Goal: Task Accomplishment & Management: Manage account settings

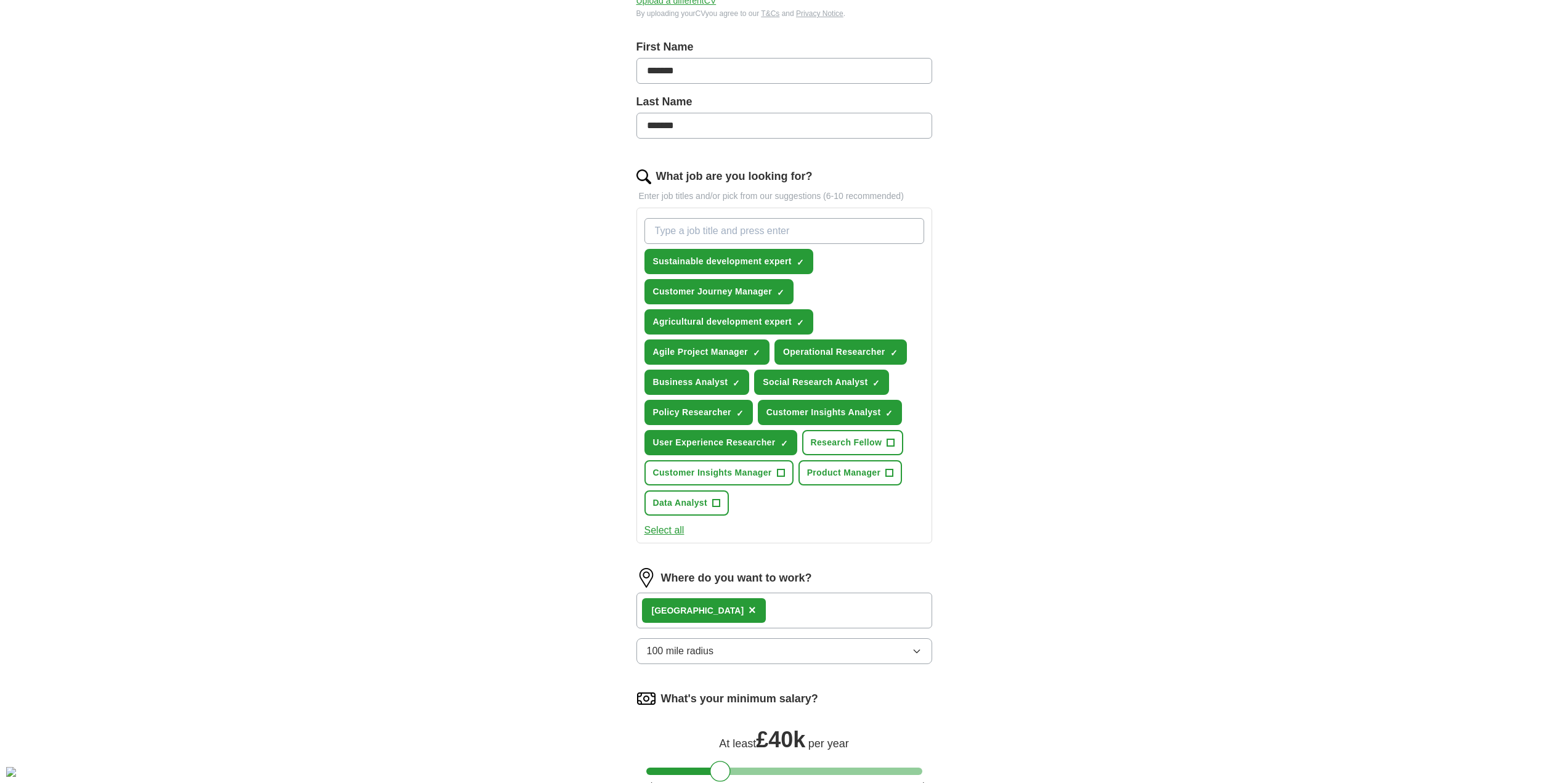
scroll to position [246, 0]
click at [690, 231] on input "What job are you looking for?" at bounding box center [784, 230] width 280 height 26
drag, startPoint x: 712, startPoint y: 229, endPoint x: 729, endPoint y: 240, distance: 20.2
click at [719, 232] on input "Climate chnage and FoodSecurity" at bounding box center [784, 230] width 280 height 26
click at [711, 230] on input "Climate chnage and FoodSecurity" at bounding box center [784, 230] width 280 height 26
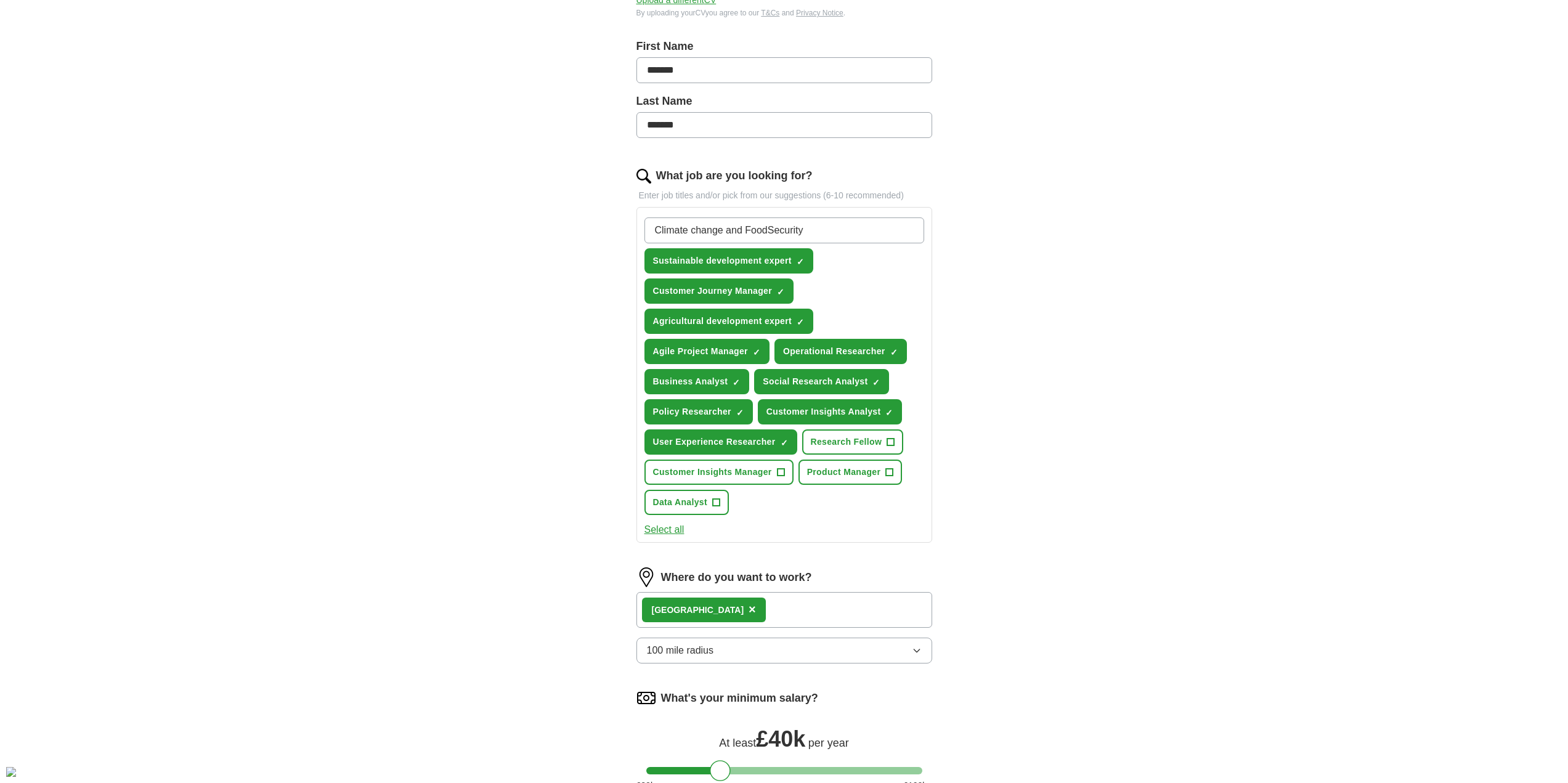
click at [692, 228] on input "Climate change and FoodSecurity" at bounding box center [784, 230] width 280 height 26
type input "Climatechange and FoodSecurity"
click at [830, 231] on input "Climatechange and FoodSecurity" at bounding box center [784, 230] width 280 height 26
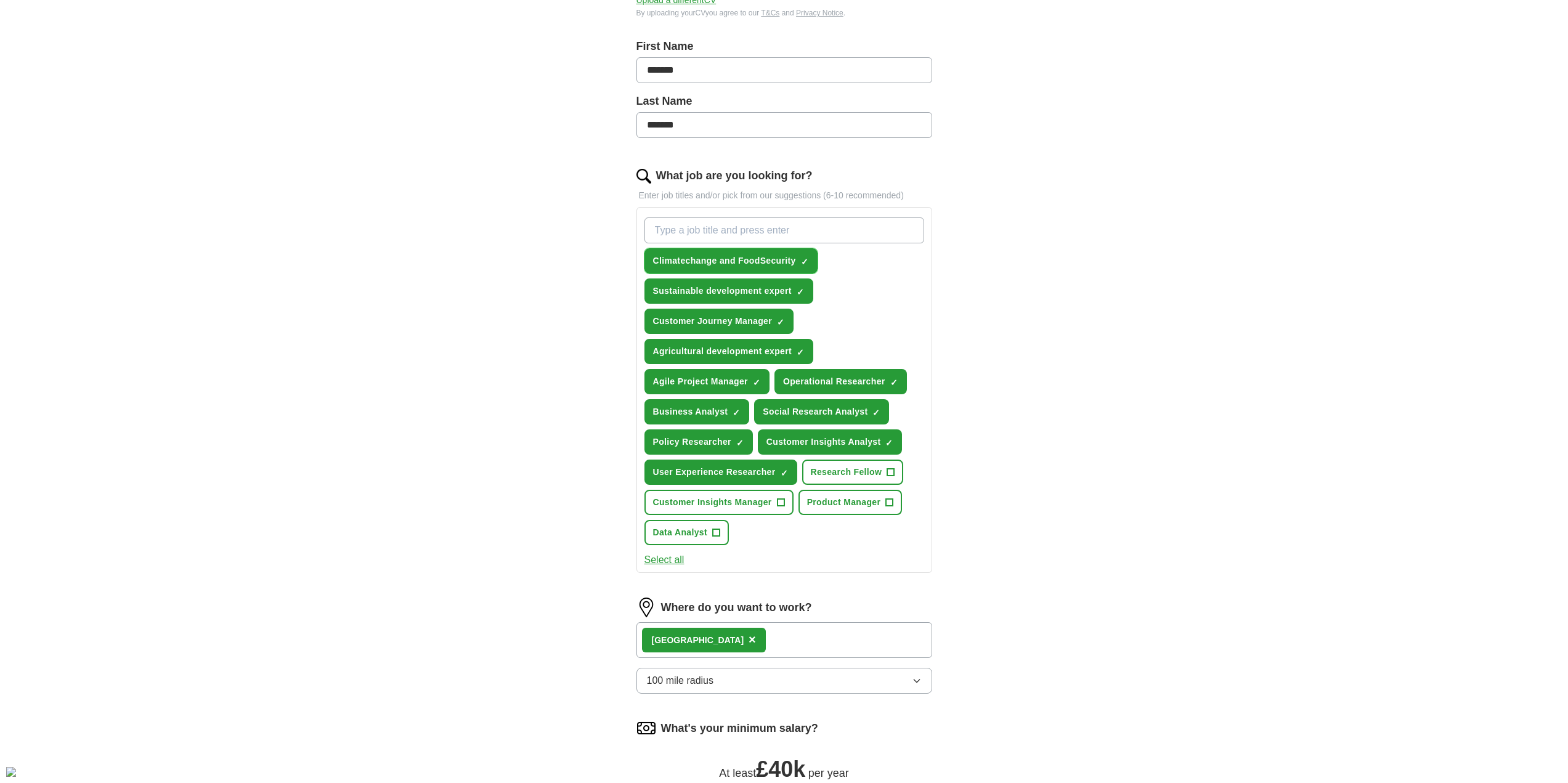
click at [0, 0] on span "×" at bounding box center [0, 0] width 0 height 0
click at [714, 262] on span "Climatechange and FoodSecurity" at bounding box center [724, 261] width 143 height 13
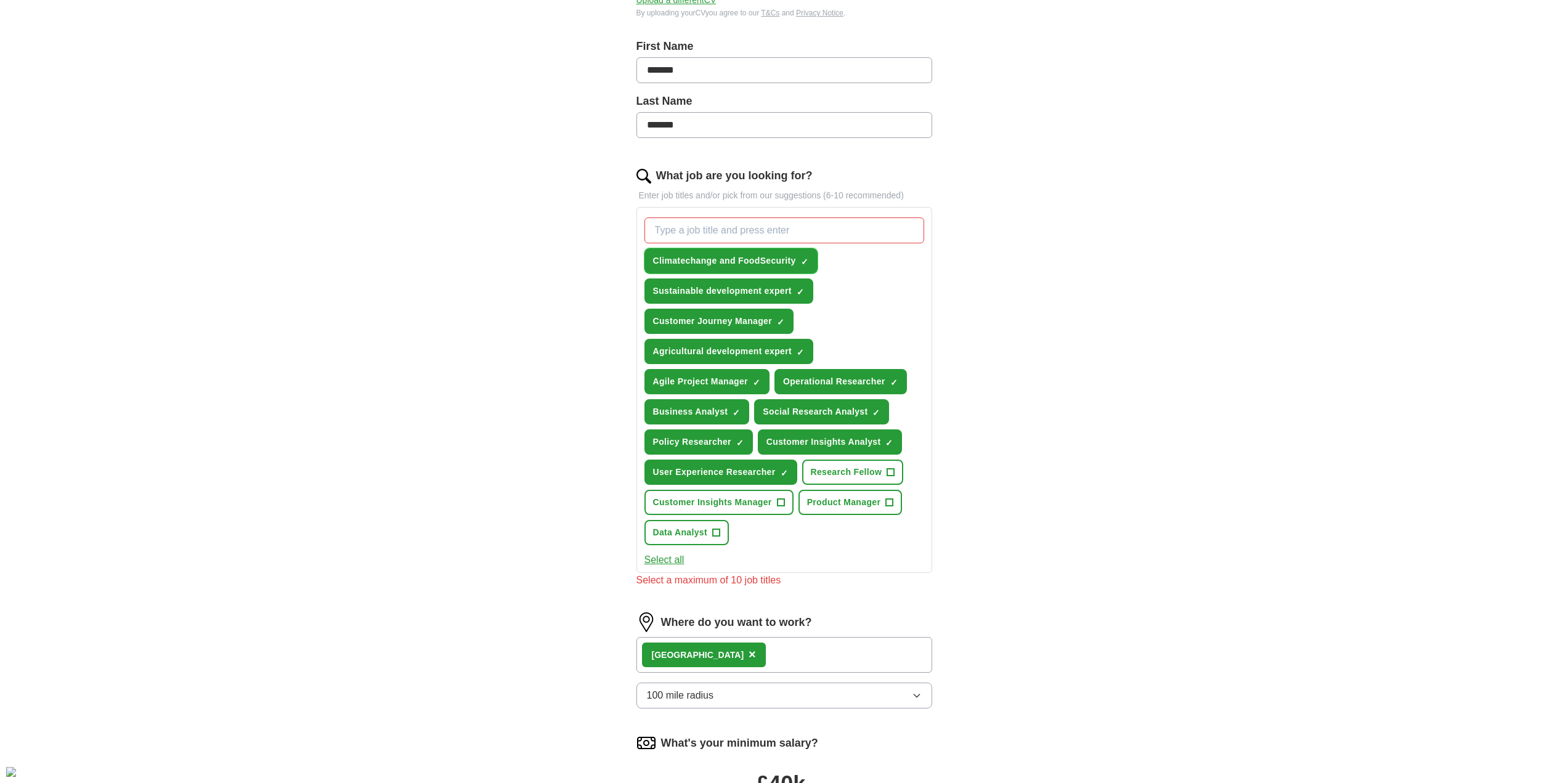
click at [714, 262] on span "Climatechange and FoodSecurity" at bounding box center [724, 261] width 143 height 13
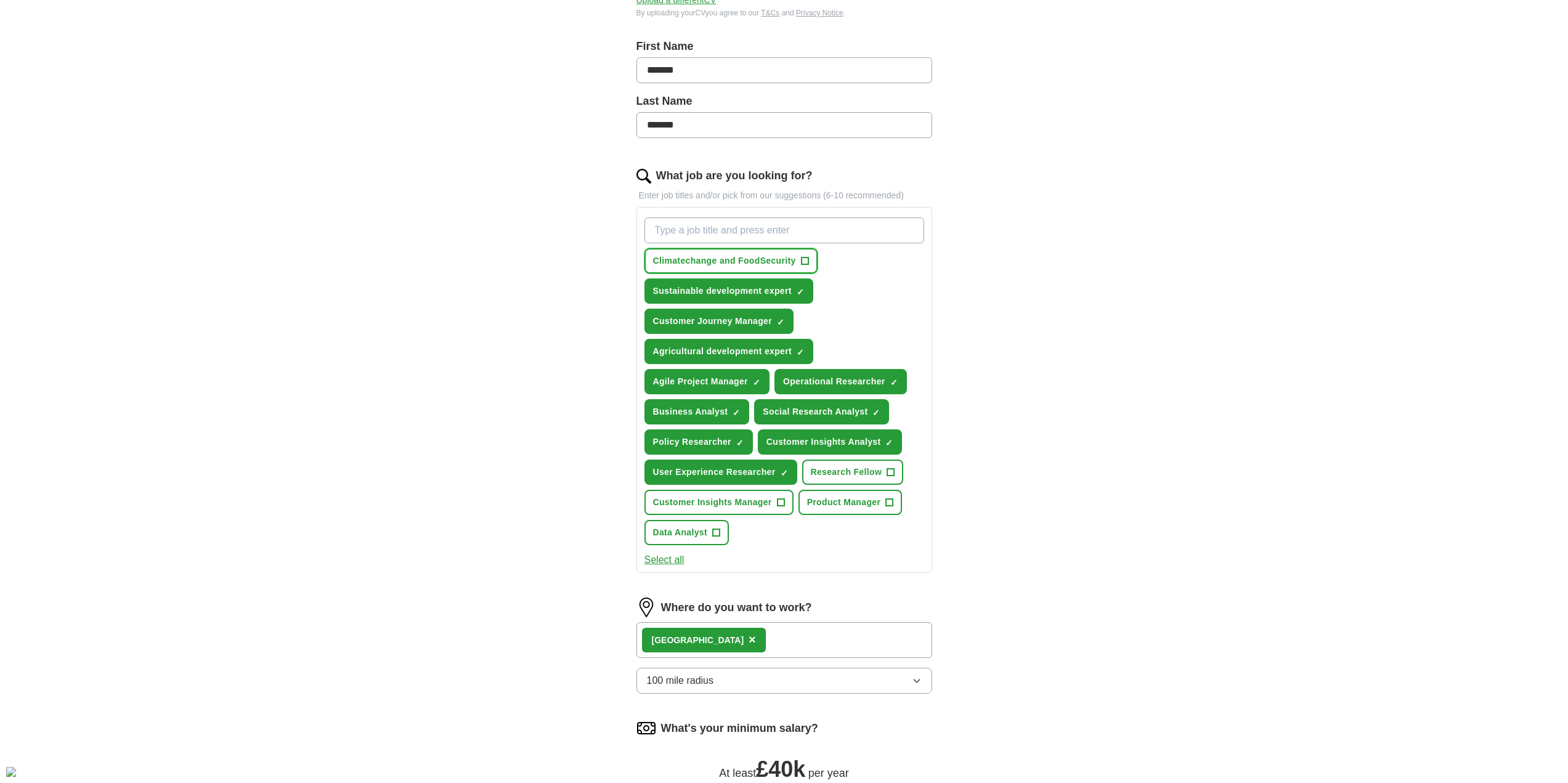
click at [717, 260] on span "Climatechange and FoodSecurity" at bounding box center [724, 261] width 143 height 13
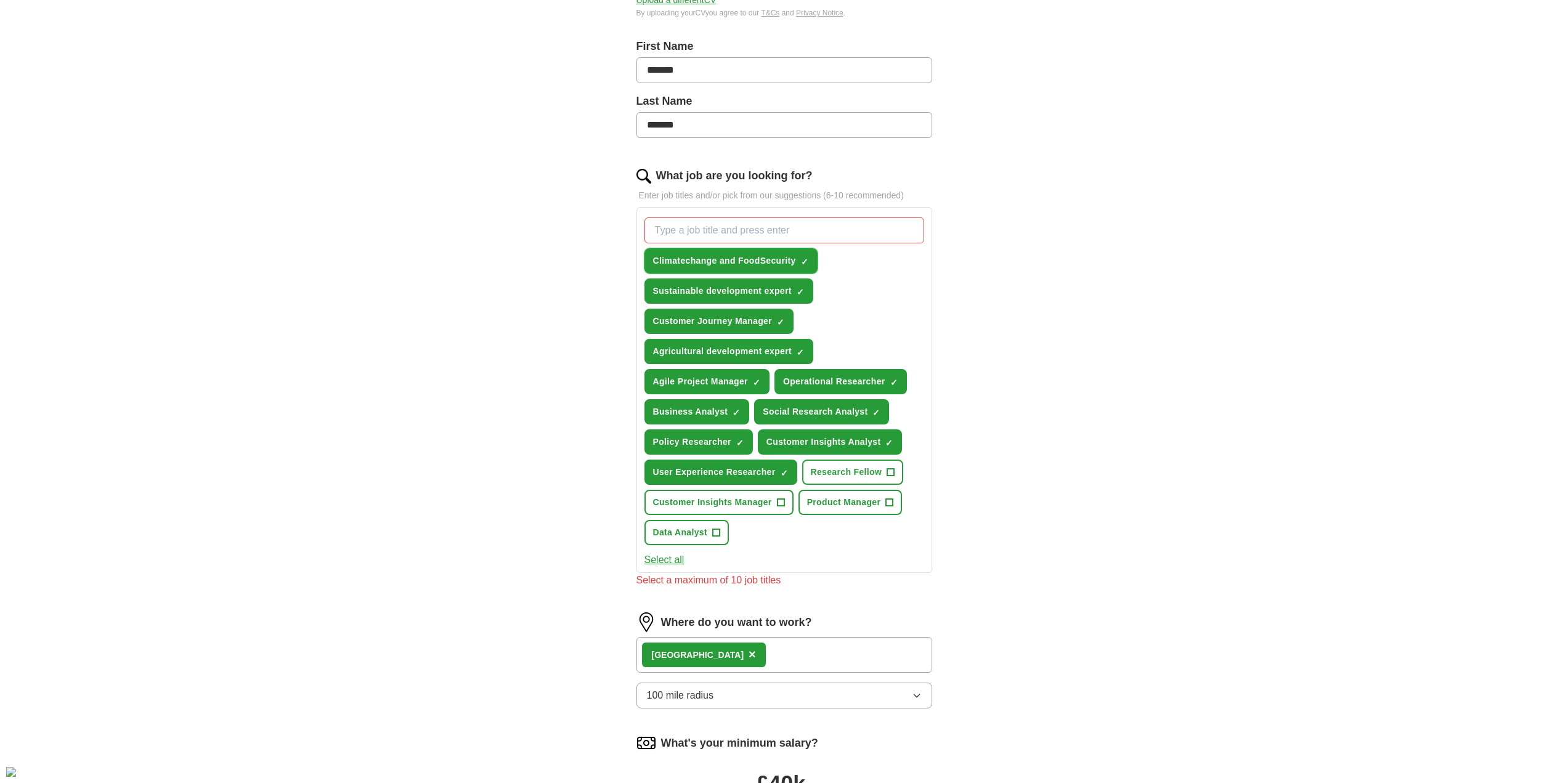
drag, startPoint x: 732, startPoint y: 265, endPoint x: 740, endPoint y: 261, distance: 8.9
click at [732, 264] on span "Climatechange and FoodSecurity" at bounding box center [724, 261] width 143 height 13
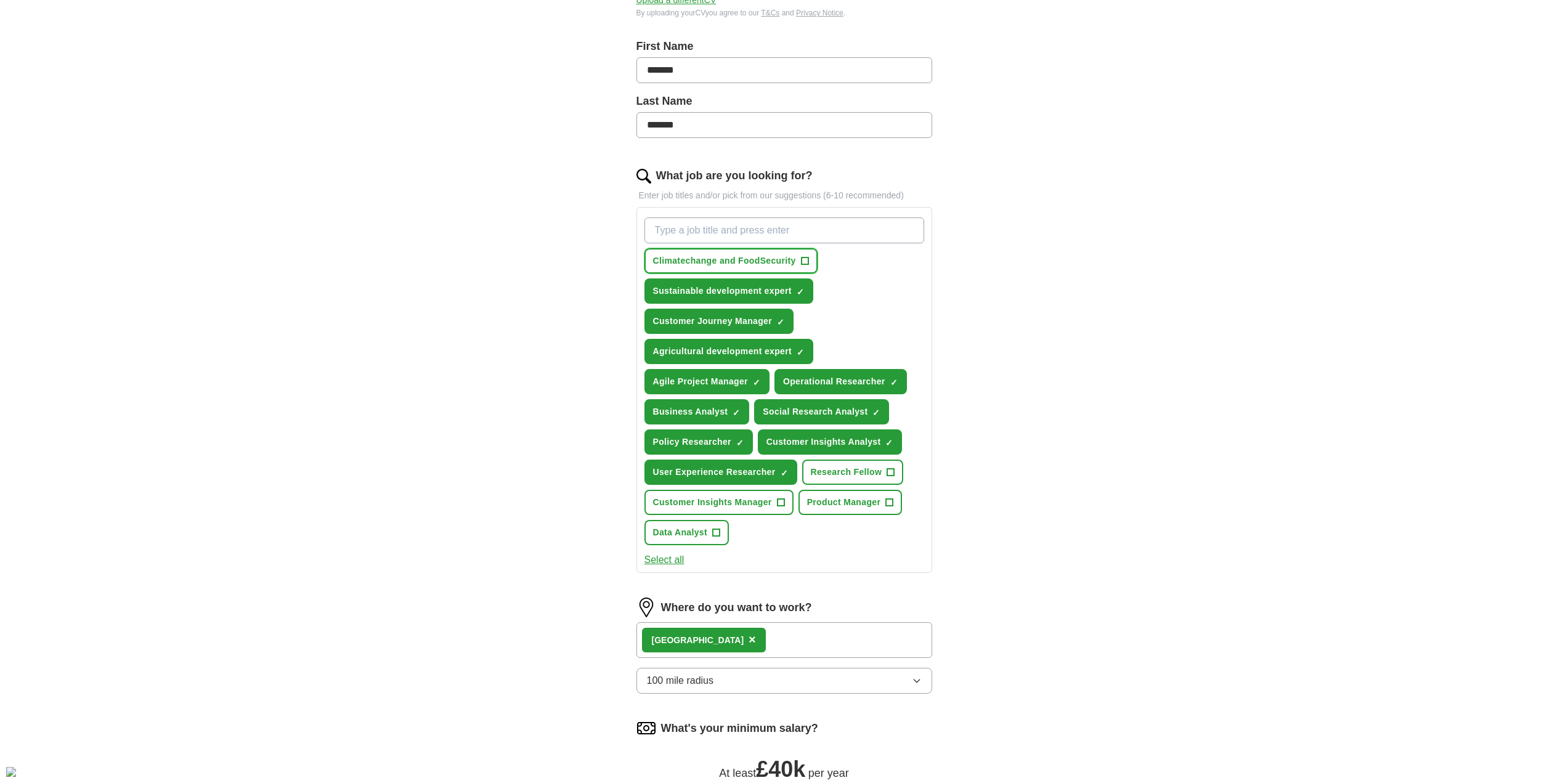
click at [812, 264] on button "Climatechange and FoodSecurity +" at bounding box center [731, 261] width 173 height 25
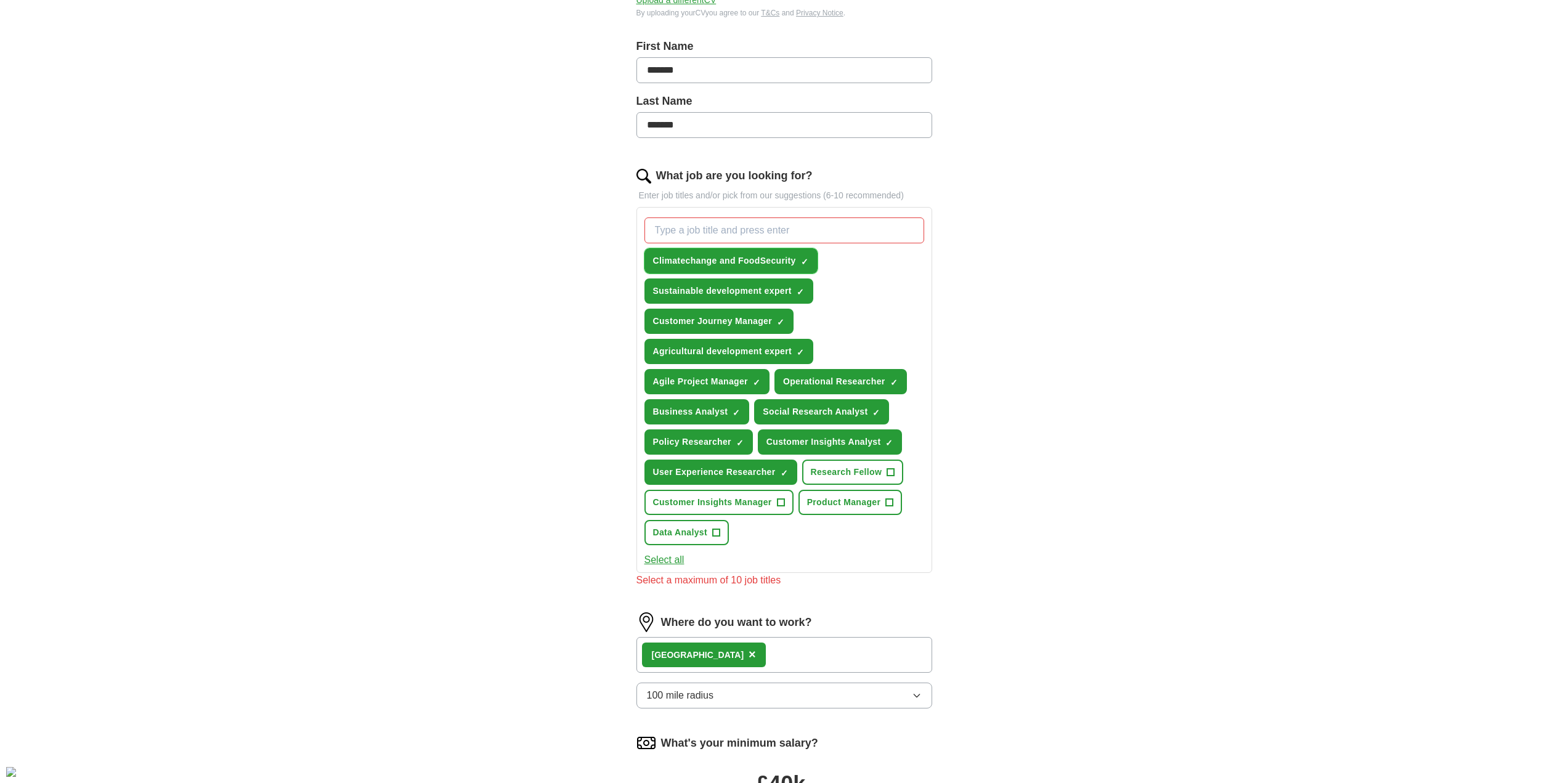
click at [0, 0] on span "×" at bounding box center [0, 0] width 0 height 0
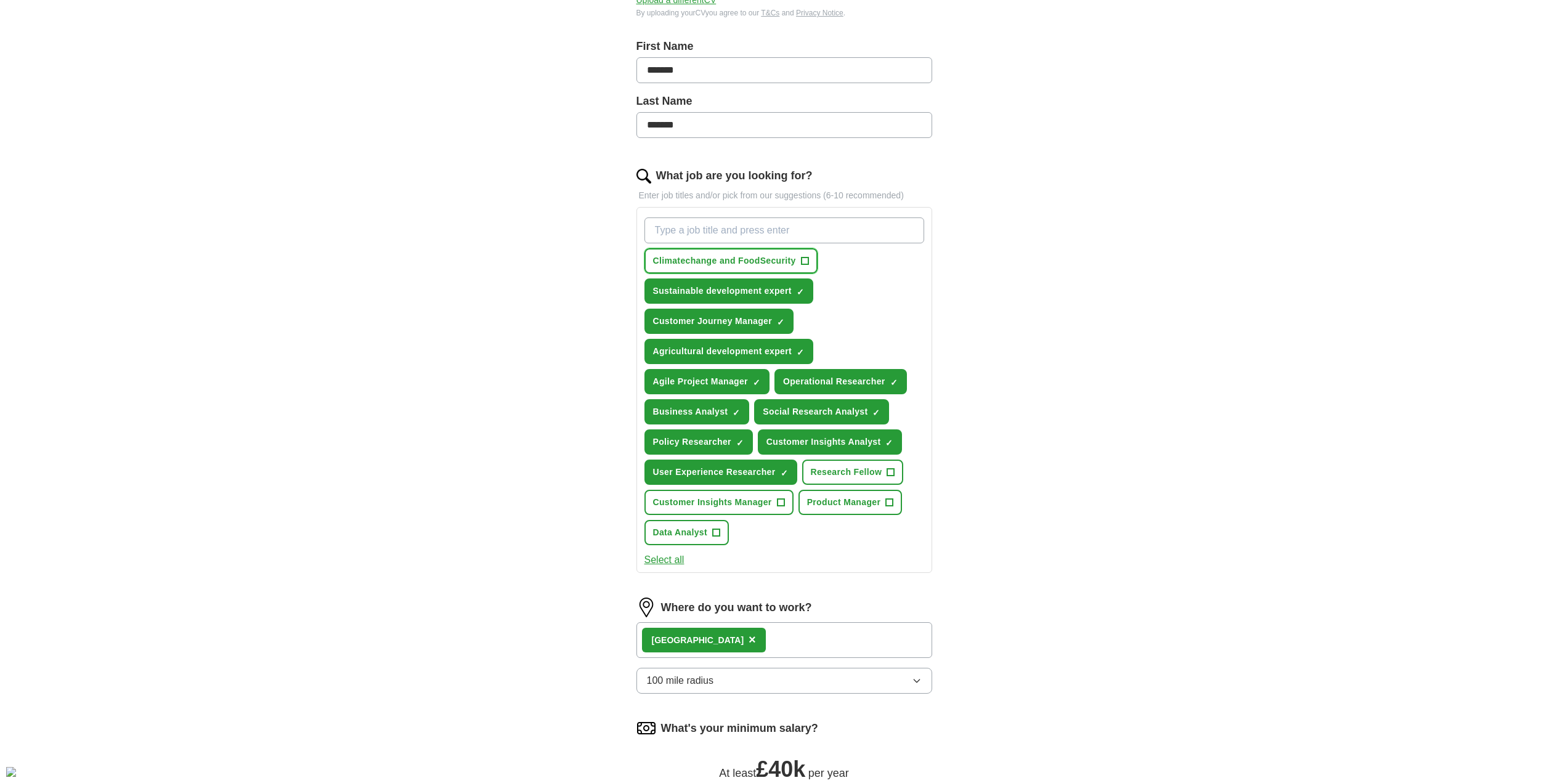
drag, startPoint x: 747, startPoint y: 265, endPoint x: 736, endPoint y: 258, distance: 13.0
click at [736, 258] on span "Climatechange and FoodSecurity" at bounding box center [724, 261] width 143 height 13
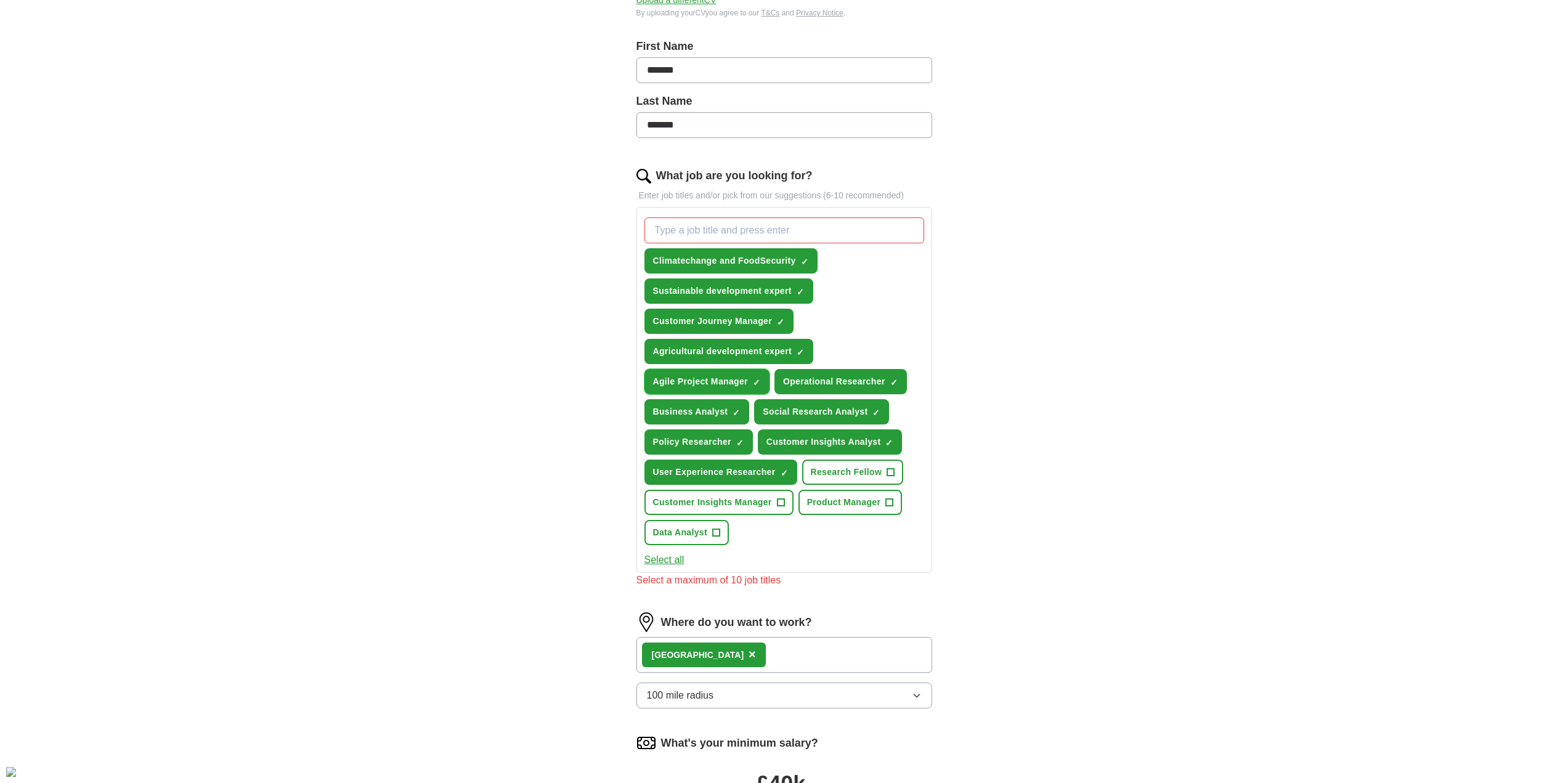
click at [750, 384] on button "Agile Project Manager ✓ ×" at bounding box center [707, 382] width 125 height 25
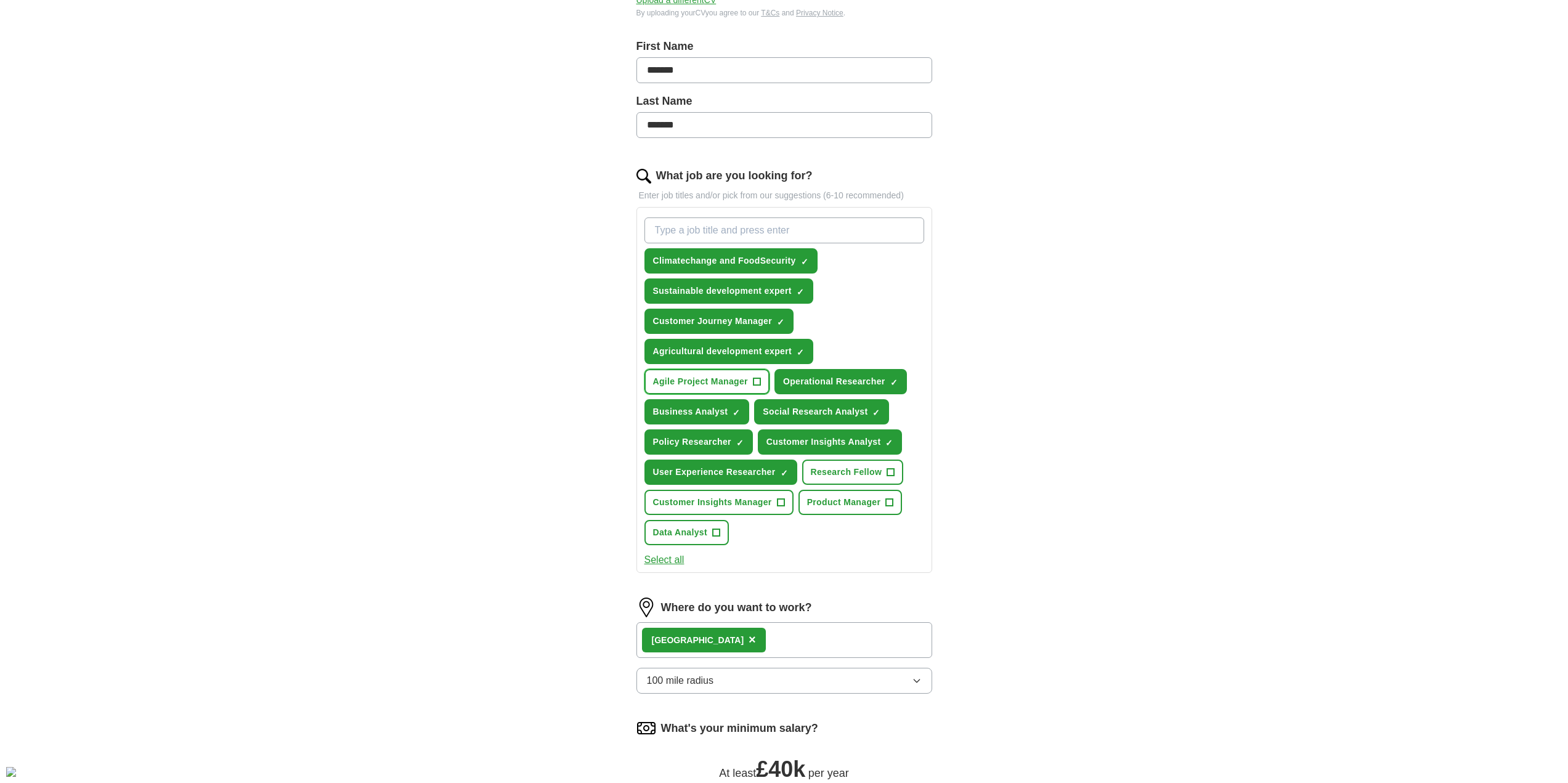
click at [750, 384] on button "Agile Project Manager +" at bounding box center [707, 382] width 125 height 25
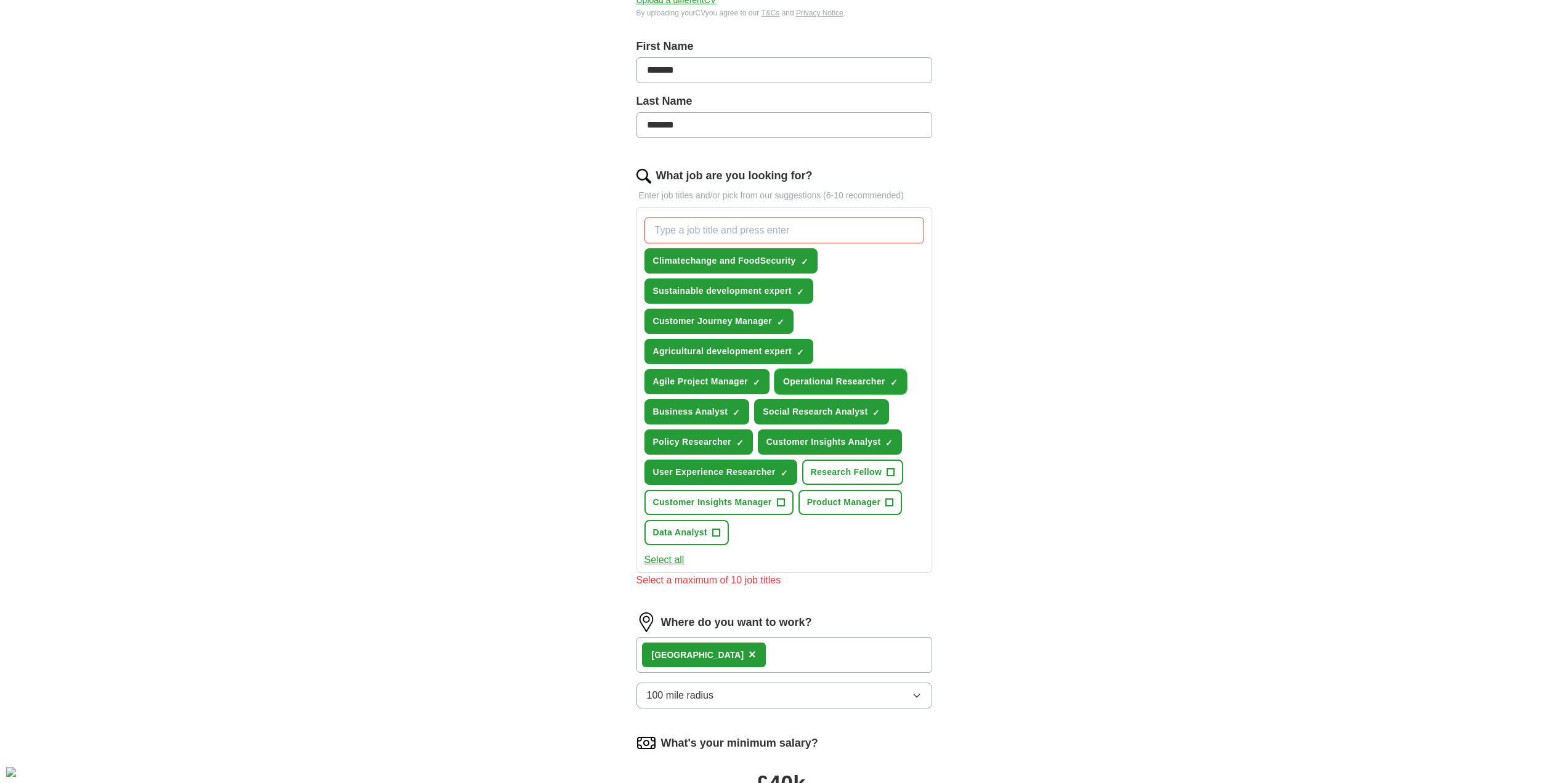
click at [0, 0] on span "×" at bounding box center [0, 0] width 0 height 0
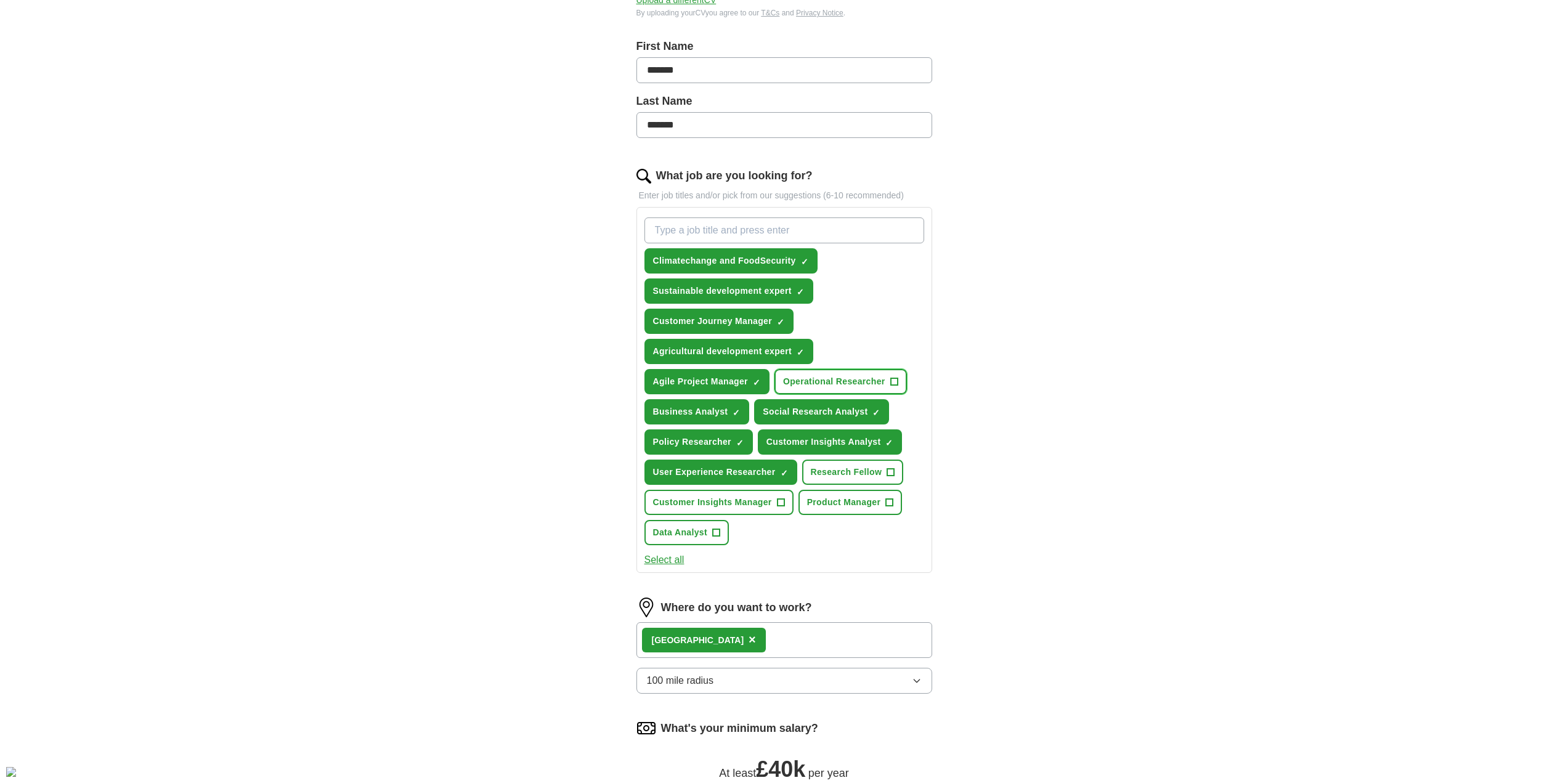
click at [898, 381] on span "+" at bounding box center [894, 382] width 7 height 10
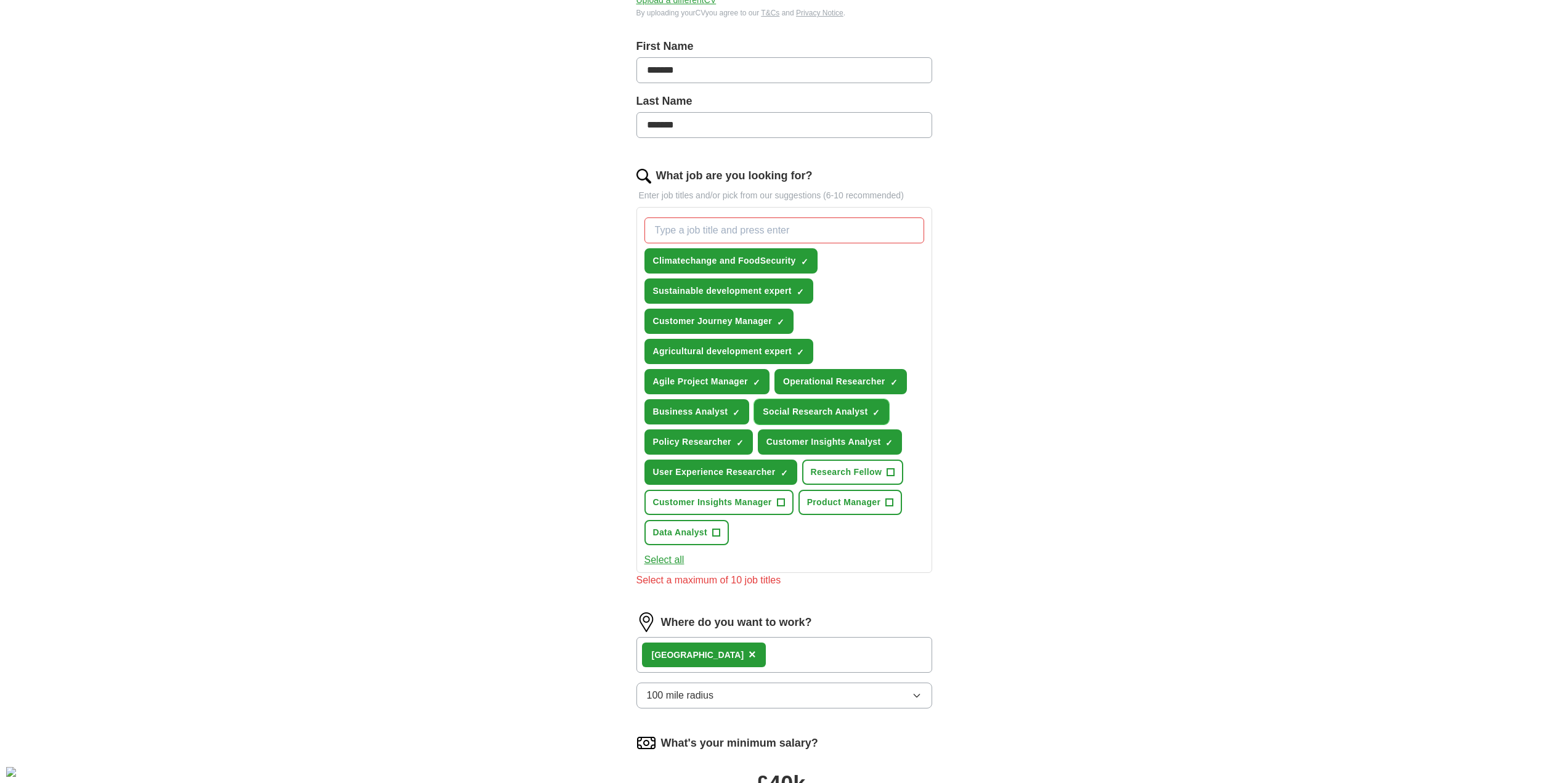
drag, startPoint x: 878, startPoint y: 411, endPoint x: 878, endPoint y: 445, distance: 34.0
click at [0, 0] on span "×" at bounding box center [0, 0] width 0 height 0
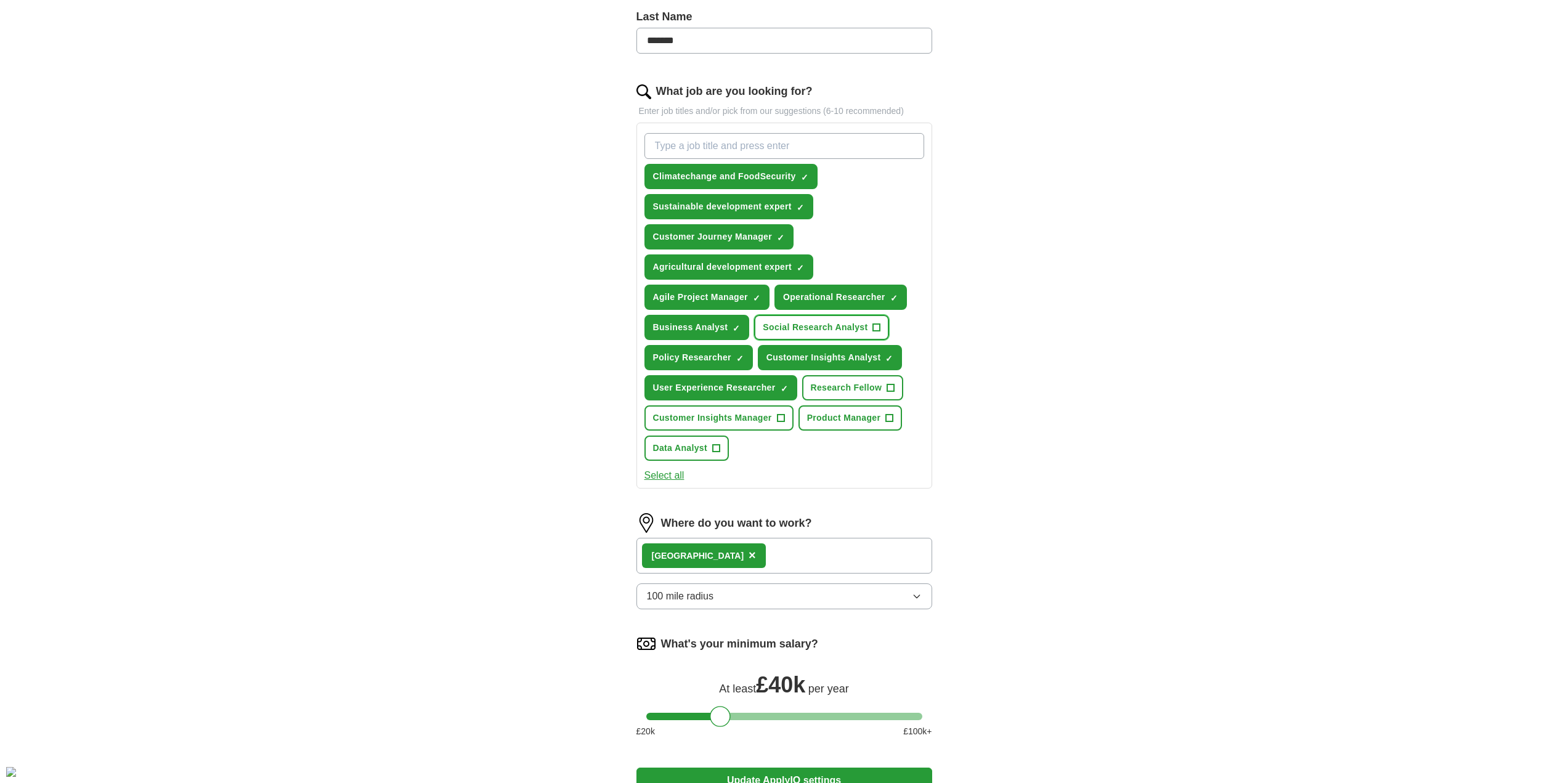
scroll to position [537, 0]
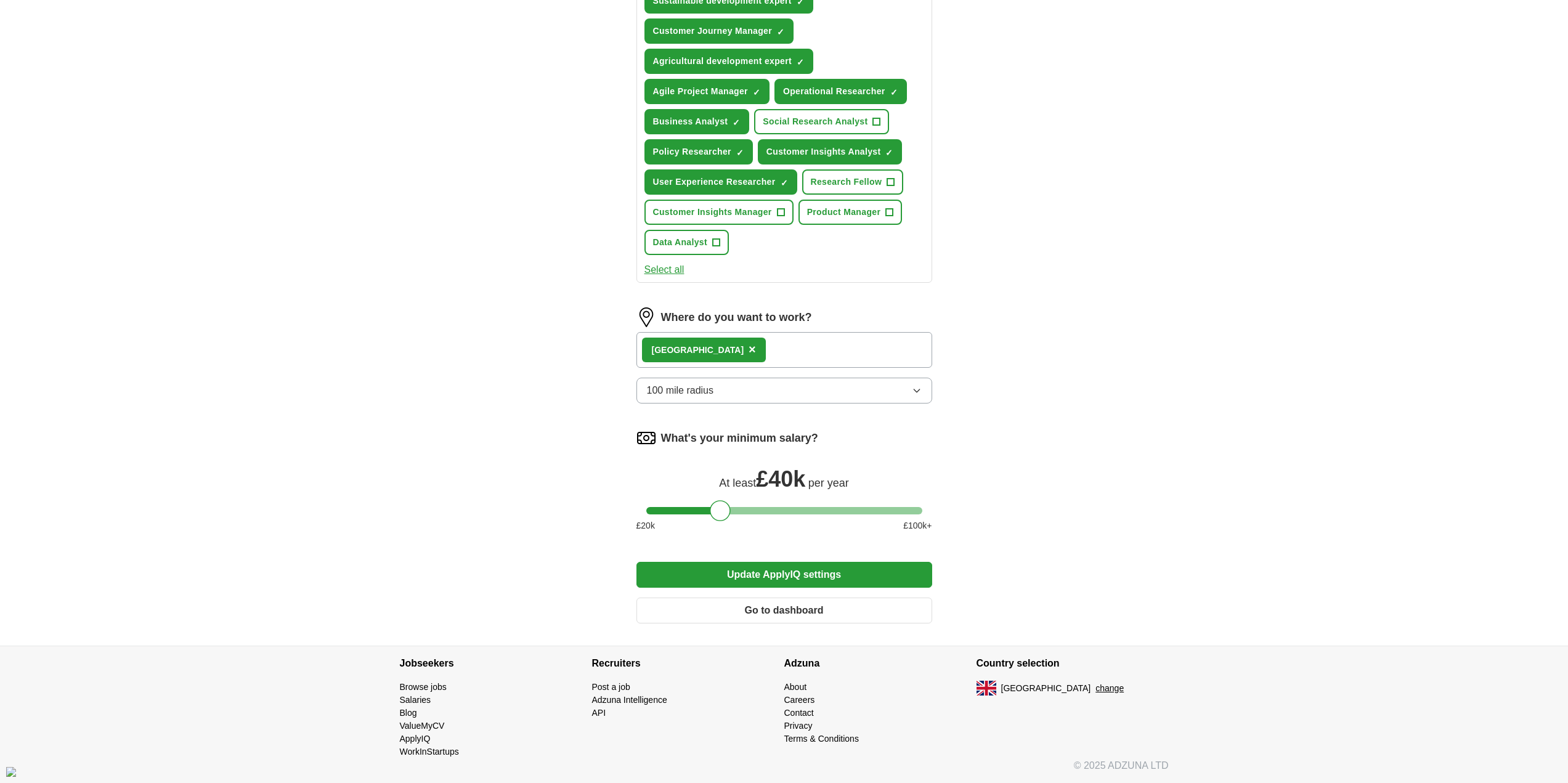
click at [783, 573] on button "Update ApplyIQ settings" at bounding box center [784, 575] width 295 height 26
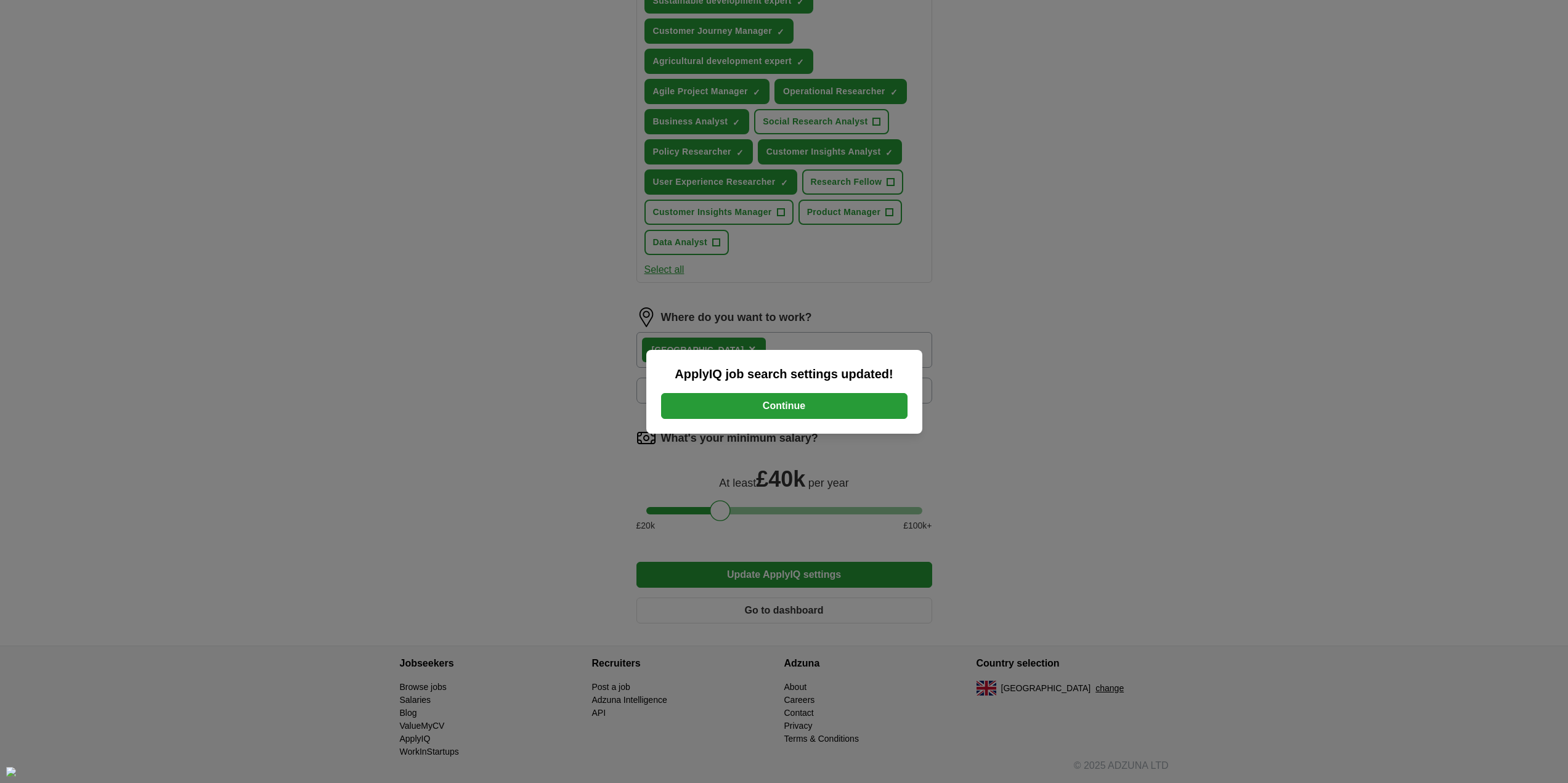
click at [820, 405] on button "Continue" at bounding box center [784, 406] width 246 height 26
